Goal: Find specific page/section: Find specific page/section

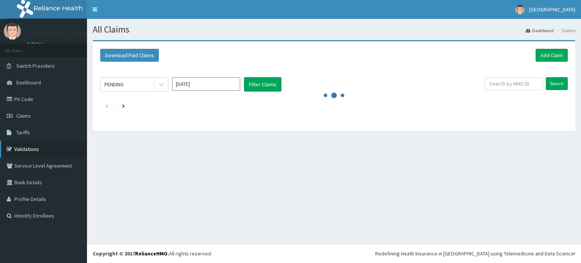
click at [41, 152] on link "Validations" at bounding box center [43, 149] width 87 height 17
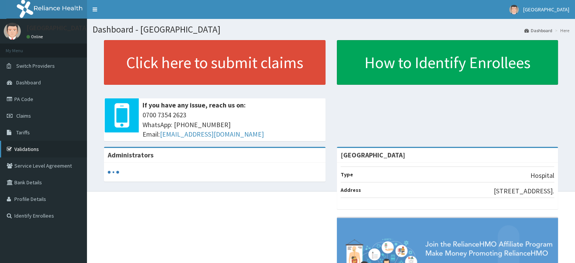
click at [53, 151] on link "Validations" at bounding box center [43, 149] width 87 height 17
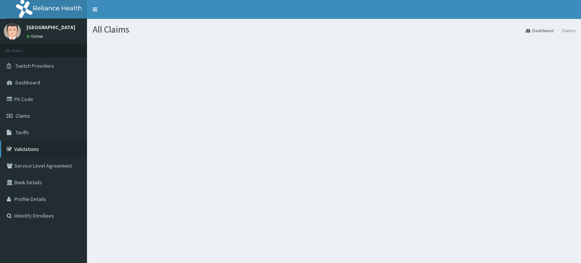
click at [23, 150] on link "Validations" at bounding box center [43, 149] width 87 height 17
click at [28, 146] on link "Validations" at bounding box center [43, 149] width 87 height 17
click at [58, 152] on link "Validations" at bounding box center [43, 149] width 87 height 17
click at [7, 153] on link "Validations" at bounding box center [43, 149] width 87 height 17
